Goal: Task Accomplishment & Management: Manage account settings

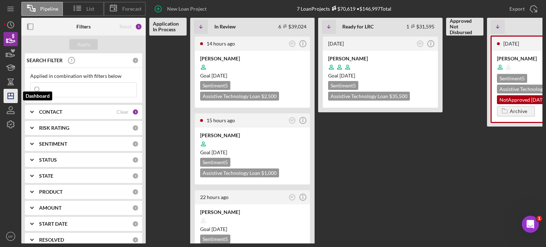
click at [14, 94] on icon "Icon/Dashboard" at bounding box center [11, 96] width 18 height 18
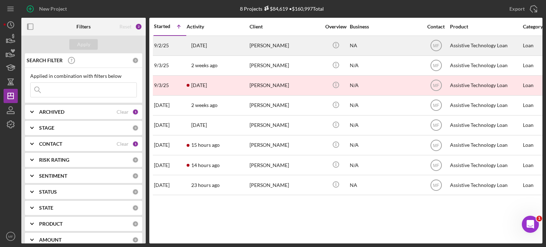
click at [283, 48] on div "[PERSON_NAME]" at bounding box center [285, 45] width 71 height 19
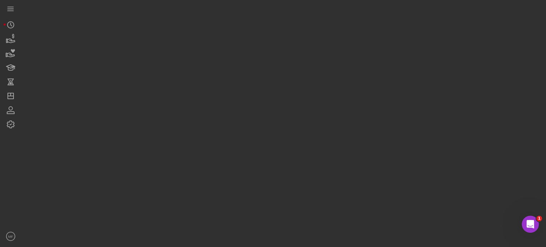
click at [283, 48] on div at bounding box center [281, 122] width 521 height 244
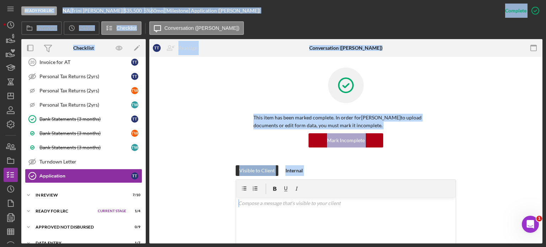
scroll to position [636, 0]
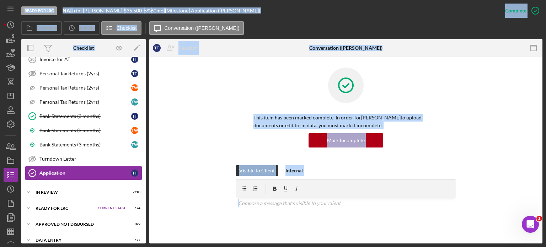
click at [209, 124] on div "This item has been marked complete. In order for [PERSON_NAME] to upload docume…" at bounding box center [346, 117] width 372 height 98
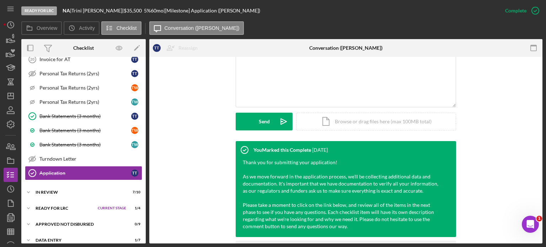
scroll to position [107, 0]
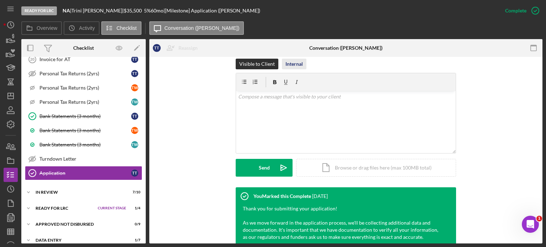
click at [292, 67] on div "Internal" at bounding box center [293, 64] width 17 height 11
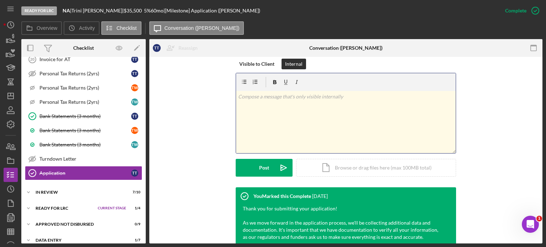
click at [267, 98] on p at bounding box center [346, 97] width 216 height 8
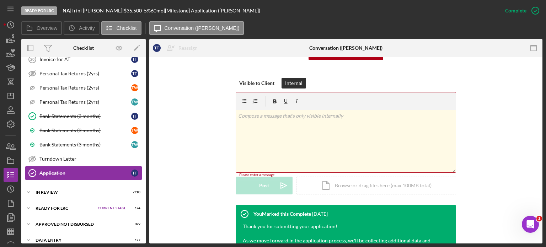
scroll to position [71, 0]
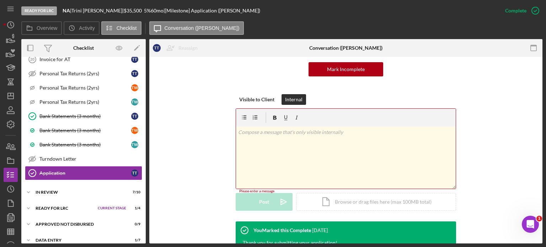
click at [270, 132] on p at bounding box center [346, 132] width 216 height 8
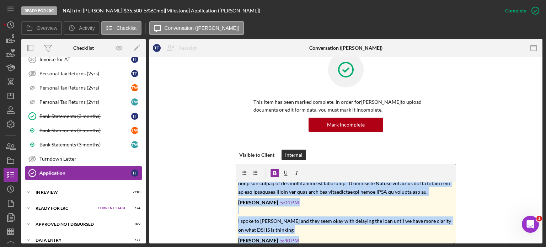
scroll to position [201, 0]
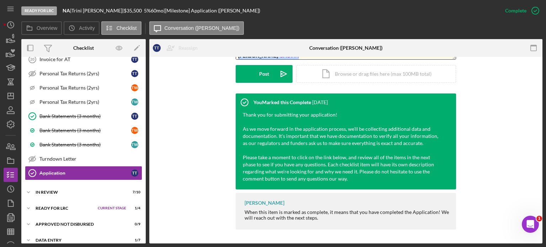
drag, startPoint x: 237, startPoint y: 204, endPoint x: 380, endPoint y: 260, distance: 152.6
click at [380, 246] on html "Ready for LRC NA | [PERSON_NAME] | $35,500 $31,595 5 % 60 mo | [Milestone] Appl…" at bounding box center [273, 123] width 546 height 247
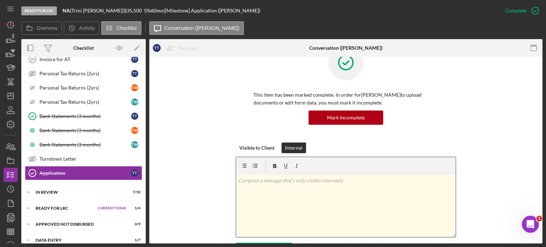
scroll to position [0, 0]
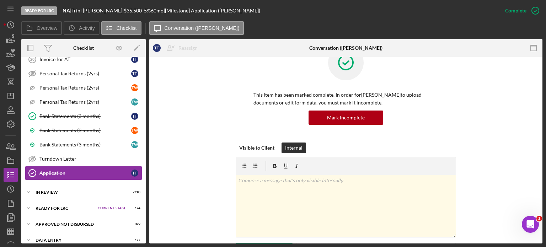
click at [198, 102] on div "This item has been marked complete. In order for [PERSON_NAME] to upload docume…" at bounding box center [346, 94] width 372 height 98
